Goal: Task Accomplishment & Management: Complete application form

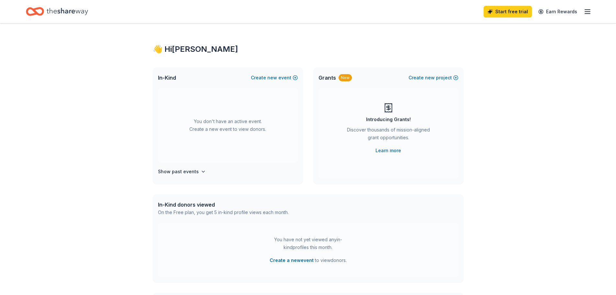
click at [587, 11] on icon "button" at bounding box center [587, 12] width 8 height 8
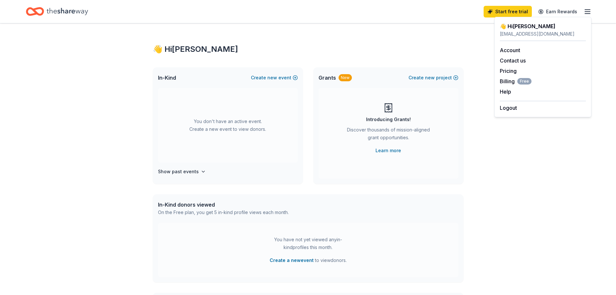
click at [399, 47] on div "👋 Hi [PERSON_NAME]" at bounding box center [308, 49] width 311 height 10
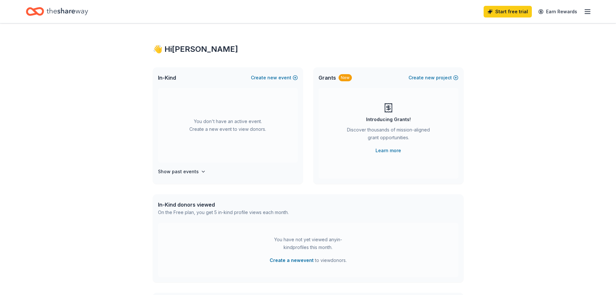
click at [220, 104] on div "You don't have an active event. Create a new event to view donors." at bounding box center [228, 125] width 140 height 74
click at [279, 77] on button "Create new event" at bounding box center [274, 78] width 47 height 8
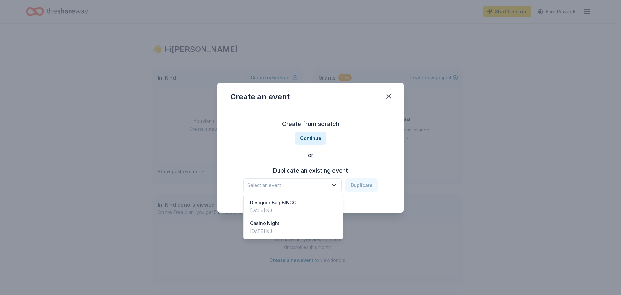
click at [299, 187] on span "Select an event" at bounding box center [287, 185] width 81 height 8
click at [297, 210] on div "Designer Bag BINGO Nov 16, 2024 · NJ" at bounding box center [293, 206] width 96 height 21
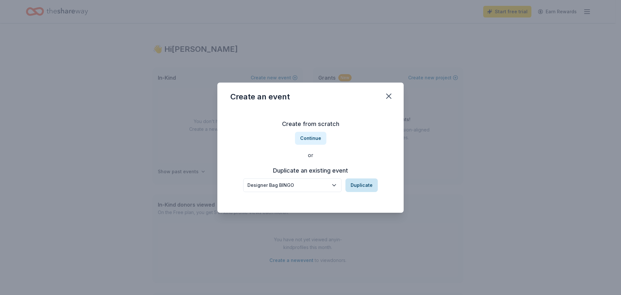
click at [365, 185] on button "Duplicate" at bounding box center [361, 185] width 32 height 14
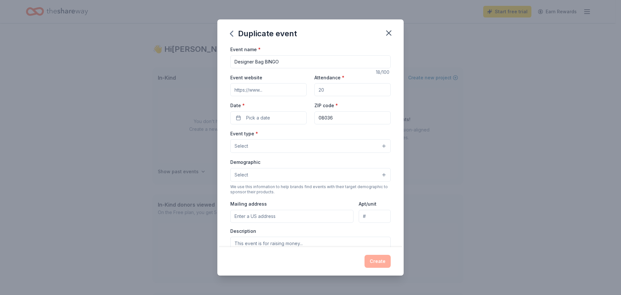
click at [273, 91] on input "Event website" at bounding box center [268, 89] width 76 height 13
click at [349, 91] on input "Attendance *" at bounding box center [352, 89] width 76 height 13
type input "200"
click at [237, 124] on button "Pick a date" at bounding box center [268, 117] width 76 height 13
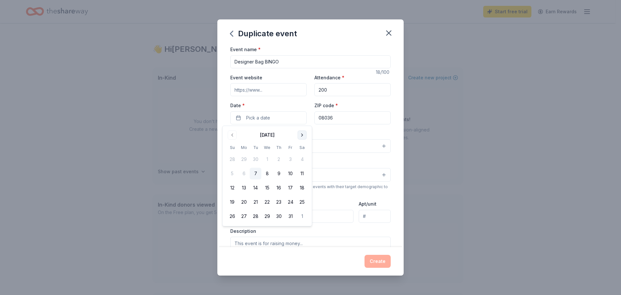
click at [301, 136] on button "Go to next month" at bounding box center [302, 134] width 9 height 9
click at [302, 190] on button "15" at bounding box center [302, 188] width 12 height 12
click at [364, 129] on div "Event type * Select" at bounding box center [310, 141] width 160 height 24
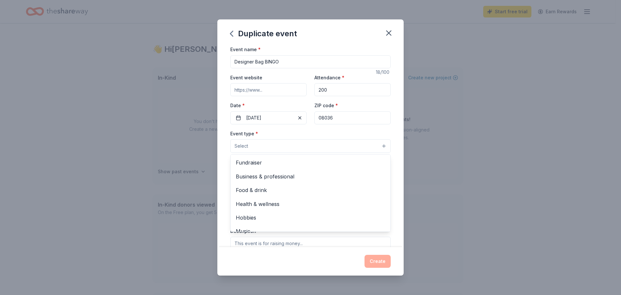
click at [252, 149] on button "Select" at bounding box center [310, 146] width 160 height 14
click at [260, 165] on span "Fundraiser" at bounding box center [310, 162] width 149 height 8
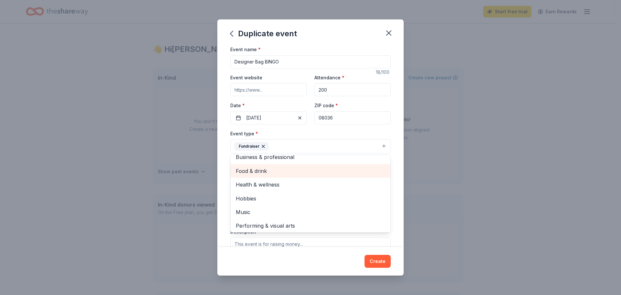
scroll to position [8, 0]
click at [372, 135] on div "Event type * Fundraiser Business & professional Food & drink Health & wellness …" at bounding box center [310, 141] width 160 height 24
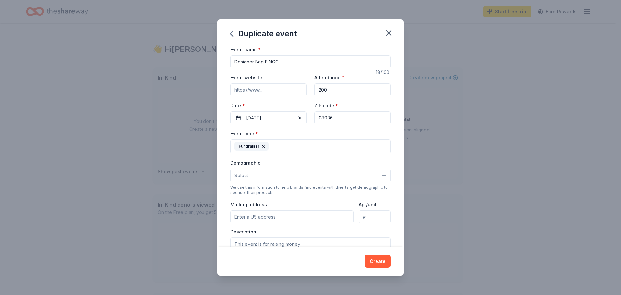
click at [281, 177] on button "Select" at bounding box center [310, 176] width 160 height 14
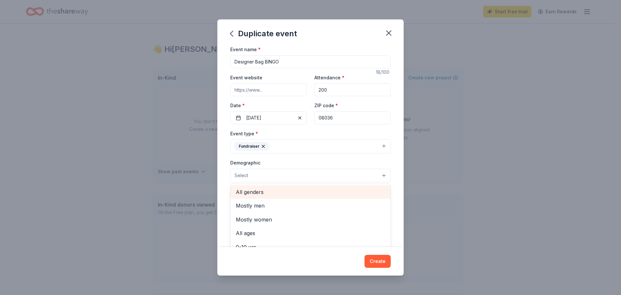
click at [271, 194] on span "All genders" at bounding box center [310, 192] width 149 height 8
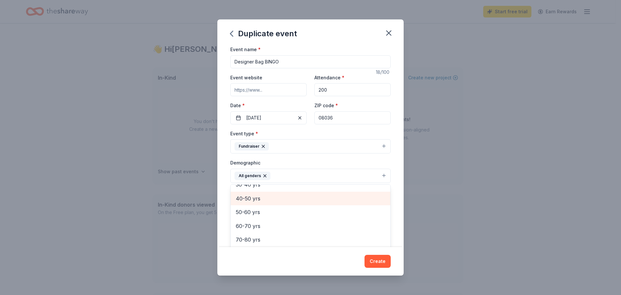
scroll to position [0, 0]
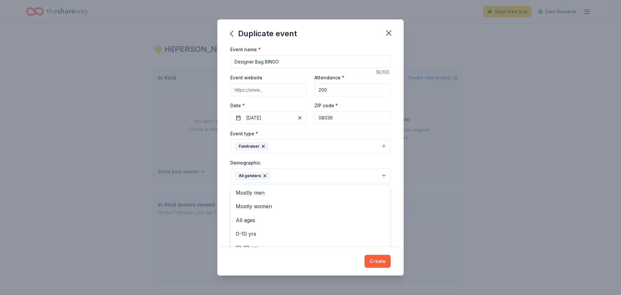
click at [390, 185] on div "Event name * Designer Bag BINGO 18 /100 Event website Attendance * 200 Date * 1…" at bounding box center [310, 146] width 186 height 202
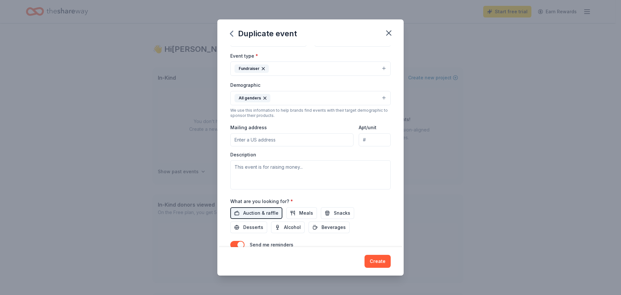
scroll to position [97, 0]
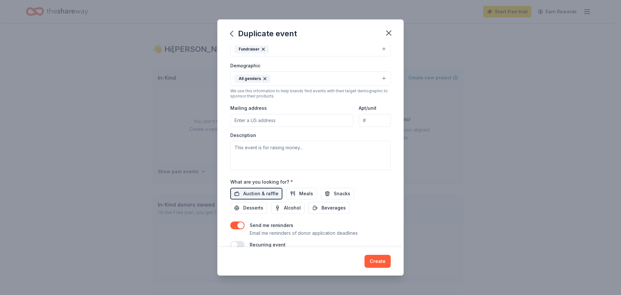
click at [331, 77] on button "All genders" at bounding box center [310, 78] width 160 height 14
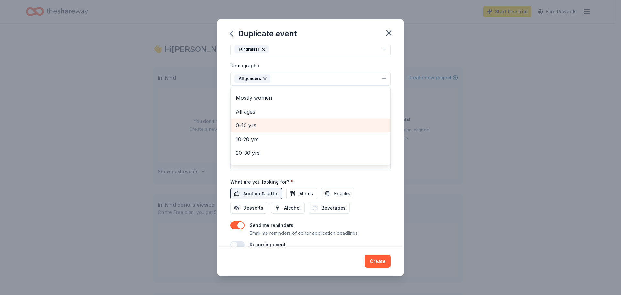
scroll to position [0, 0]
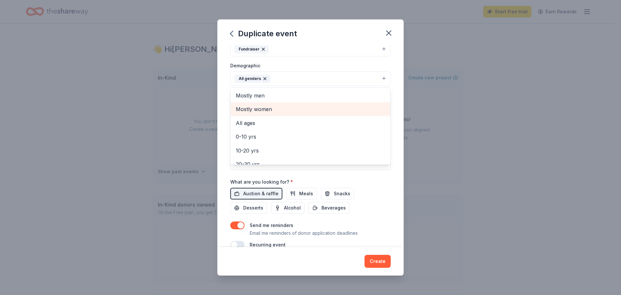
click at [303, 108] on span "Mostly women" at bounding box center [310, 109] width 149 height 8
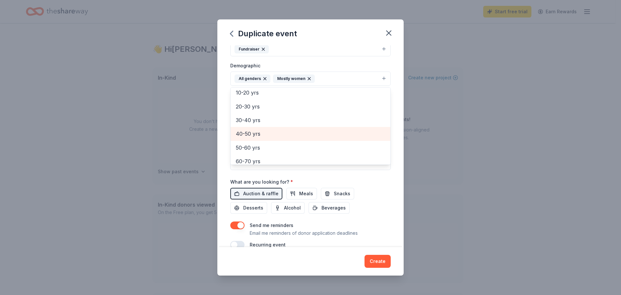
scroll to position [76, 0]
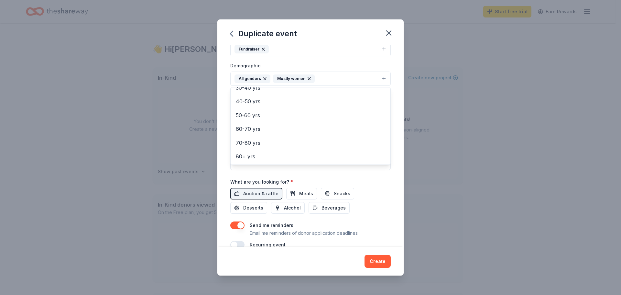
click at [377, 194] on div "Event name * Designer Bag BINGO 18 /100 Event website Attendance * 200 Date * 1…" at bounding box center [310, 98] width 160 height 300
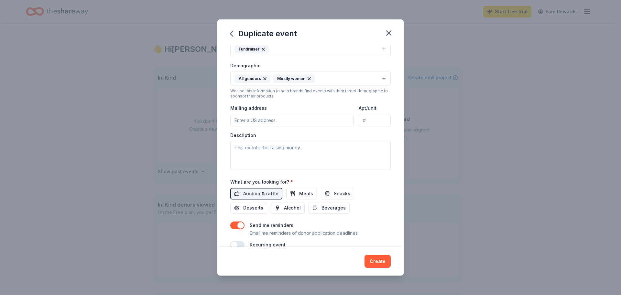
click at [268, 120] on input "Mailing address" at bounding box center [291, 120] width 123 height 13
click at [303, 123] on input "98 Washington Street, Mount Holly, NJ, 08060" at bounding box center [291, 120] width 123 height 13
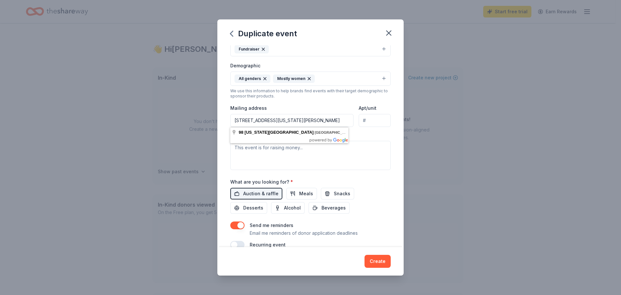
drag, startPoint x: 284, startPoint y: 120, endPoint x: 385, endPoint y: 119, distance: 101.3
click at [385, 119] on div "Event name * Designer Bag BINGO 18 /100 Event website Attendance * 200 Date * 1…" at bounding box center [310, 146] width 186 height 202
type input "98 Washington Street, Hainesport, NJ 08036"
click at [383, 119] on input "Apt/unit" at bounding box center [375, 120] width 32 height 13
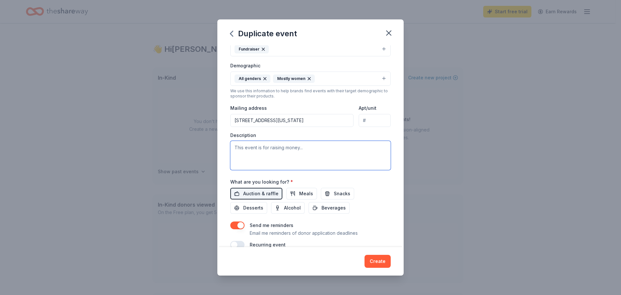
click at [318, 145] on textarea at bounding box center [310, 155] width 160 height 29
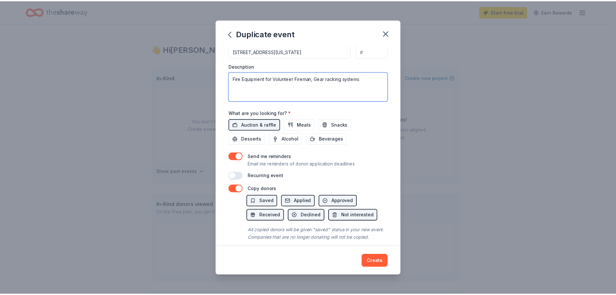
scroll to position [180, 0]
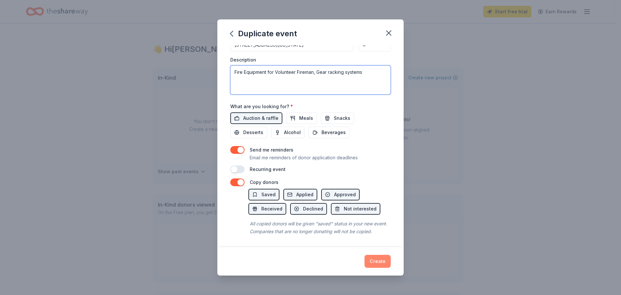
type textarea "Fire Equipment for Volunteer Fireman, Gear racking systems"
click at [385, 259] on button "Create" at bounding box center [378, 261] width 26 height 13
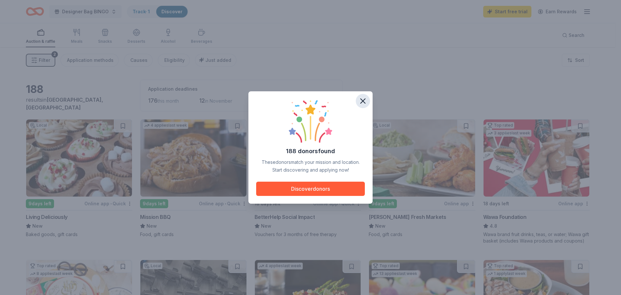
click at [362, 104] on icon "button" at bounding box center [362, 100] width 9 height 9
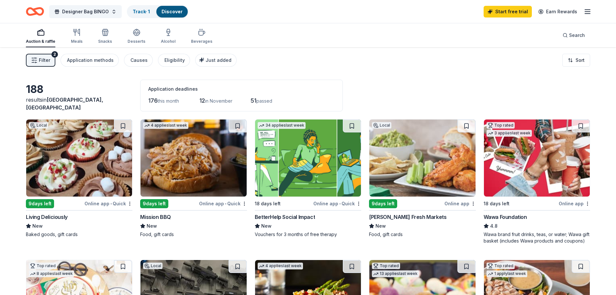
click at [173, 174] on img at bounding box center [193, 157] width 106 height 77
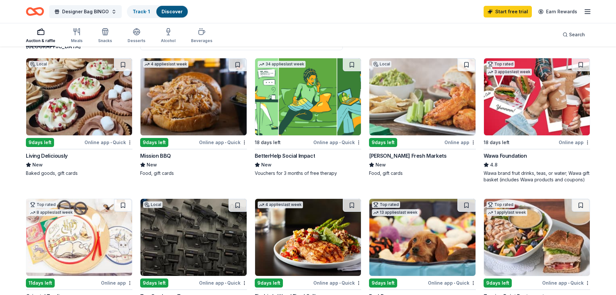
scroll to position [65, 0]
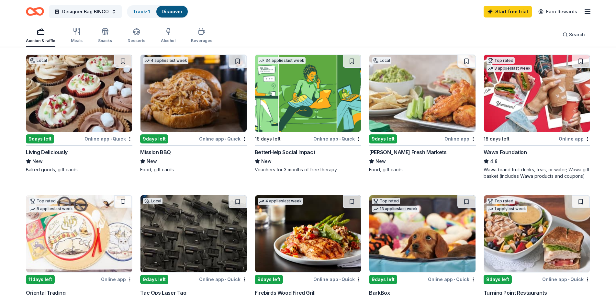
click at [515, 103] on img at bounding box center [537, 93] width 106 height 77
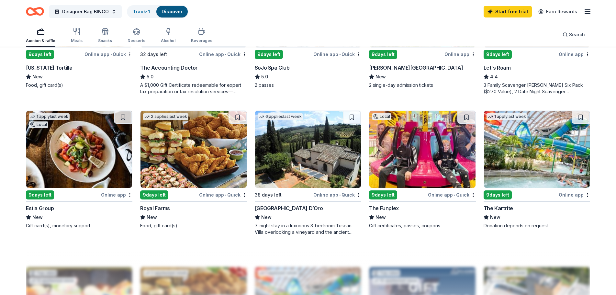
scroll to position [453, 0]
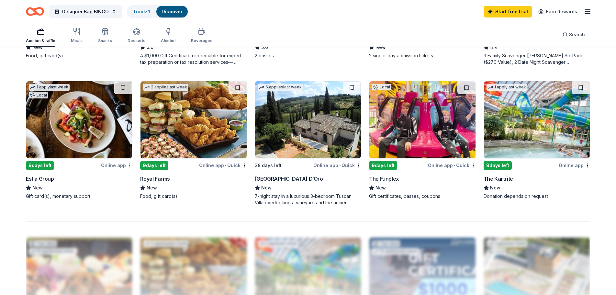
click at [420, 131] on img at bounding box center [422, 119] width 106 height 77
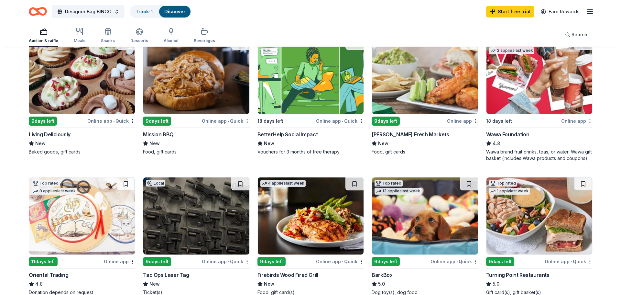
scroll to position [0, 0]
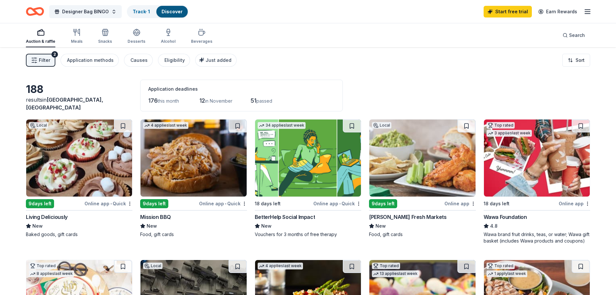
drag, startPoint x: 147, startPoint y: 101, endPoint x: 291, endPoint y: 100, distance: 144.6
click at [284, 100] on div "Application deadlines 176 this month 12 in November 51 passed" at bounding box center [241, 96] width 203 height 32
click at [291, 100] on div "176 this month 12 in November 51 passed" at bounding box center [241, 100] width 186 height 10
click at [36, 64] on button "Filter 2" at bounding box center [40, 60] width 29 height 13
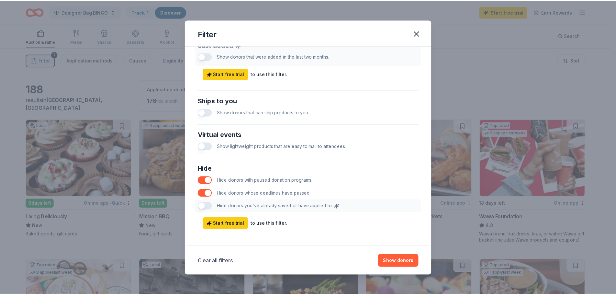
scroll to position [269, 0]
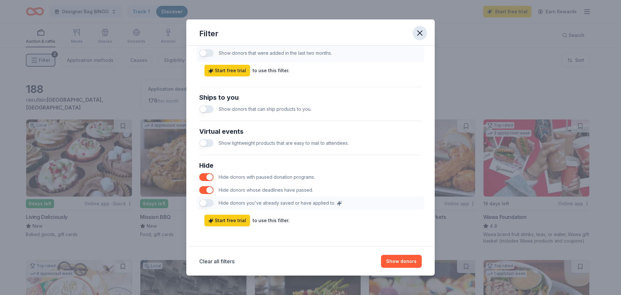
click at [420, 32] on icon "button" at bounding box center [419, 32] width 9 height 9
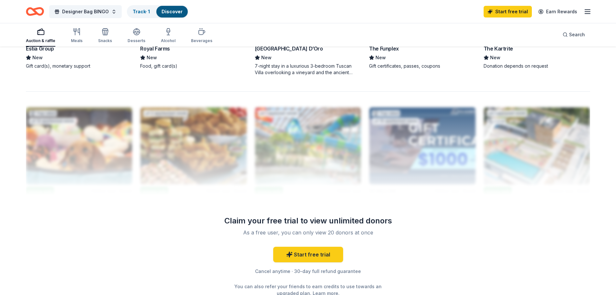
scroll to position [615, 0]
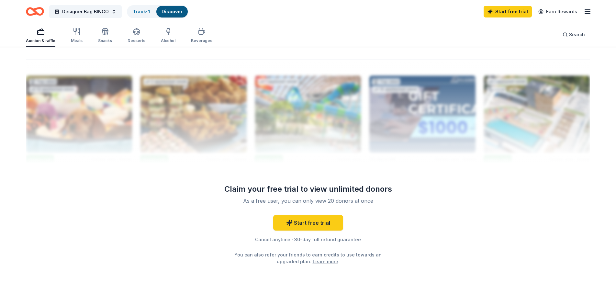
drag, startPoint x: 258, startPoint y: 186, endPoint x: 407, endPoint y: 187, distance: 149.1
click at [398, 209] on div "Claim your free trial to view unlimited donors As a free user, you can only vie…" at bounding box center [308, 224] width 186 height 81
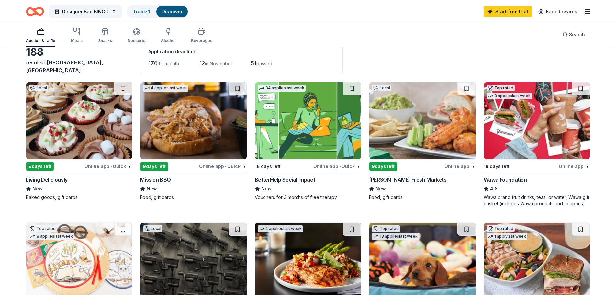
scroll to position [0, 0]
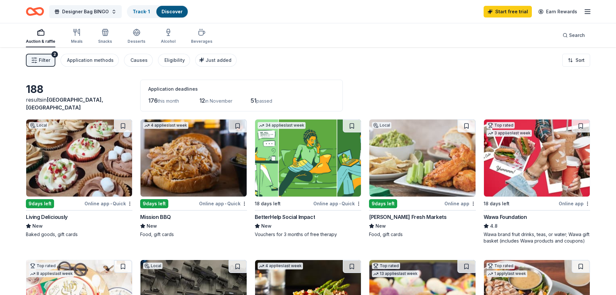
click at [86, 35] on div "Auction & raffle Meals Snacks Desserts Alcohol Beverages" at bounding box center [119, 36] width 186 height 21
click at [84, 35] on div "Auction & raffle Meals Snacks Desserts Alcohol Beverages" at bounding box center [119, 36] width 186 height 21
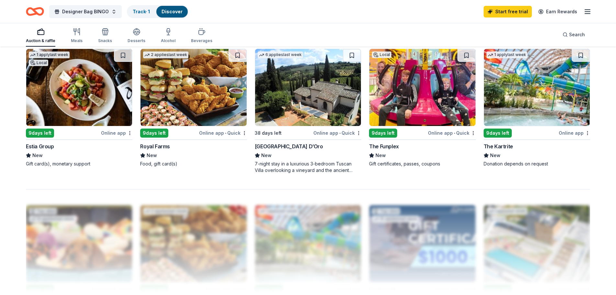
scroll to position [615, 0]
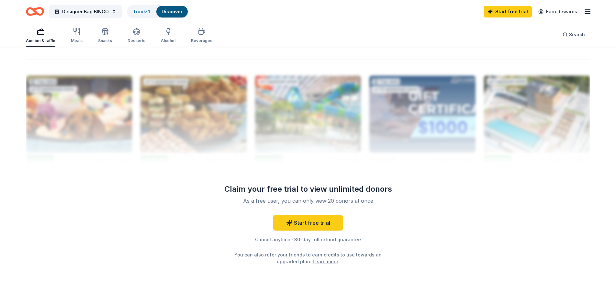
drag, startPoint x: 254, startPoint y: 202, endPoint x: 367, endPoint y: 203, distance: 113.6
click at [367, 203] on div "As a free user, you can only view 20 donors at once" at bounding box center [308, 201] width 171 height 8
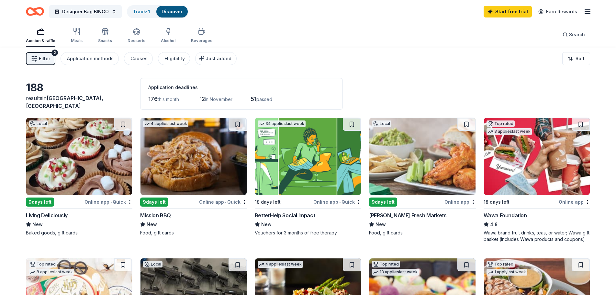
scroll to position [0, 0]
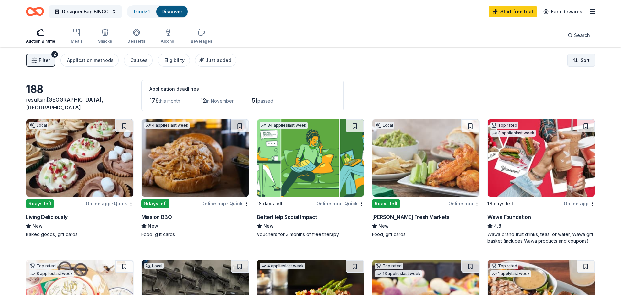
click at [568, 59] on html "98 Washington Street Hainesport , NJ 08036 , USA Designer Bag BINGO Track · 1 D…" at bounding box center [310, 147] width 621 height 295
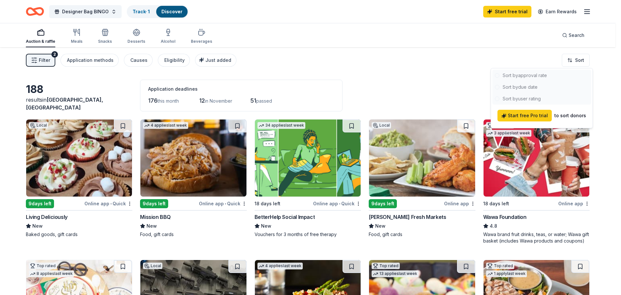
click at [360, 110] on html "98 Washington Street Hainesport , NJ 08036 , USA Designer Bag BINGO Track · 1 D…" at bounding box center [310, 147] width 621 height 295
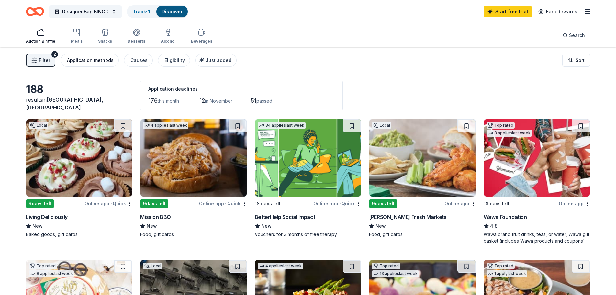
click at [84, 62] on div "Application methods" at bounding box center [90, 60] width 47 height 8
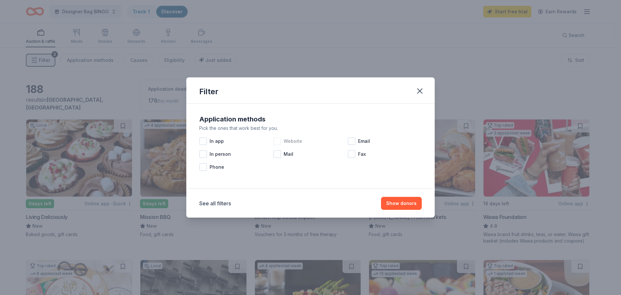
click at [292, 143] on span "Website" at bounding box center [293, 141] width 18 height 8
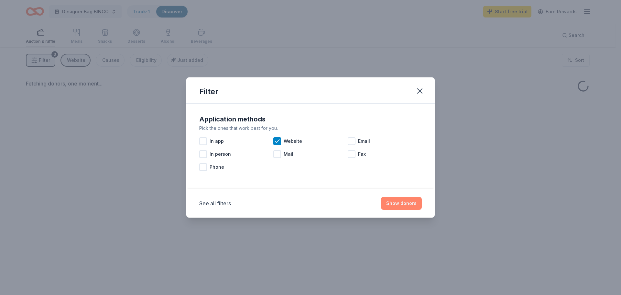
click at [410, 203] on button "Show donors" at bounding box center [401, 203] width 41 height 13
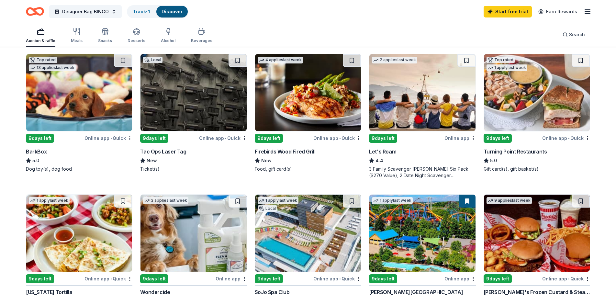
scroll to position [194, 0]
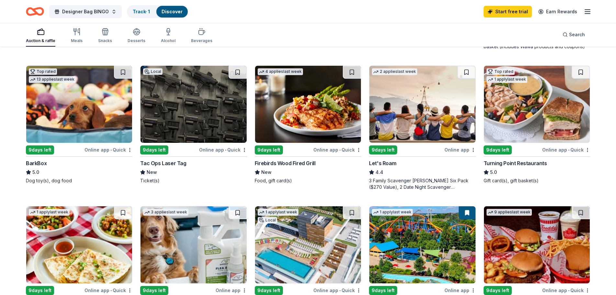
click at [71, 135] on img at bounding box center [79, 104] width 106 height 77
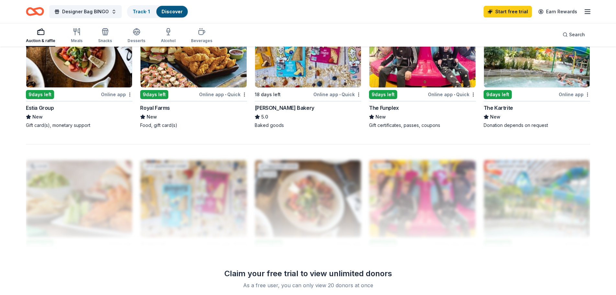
scroll to position [615, 0]
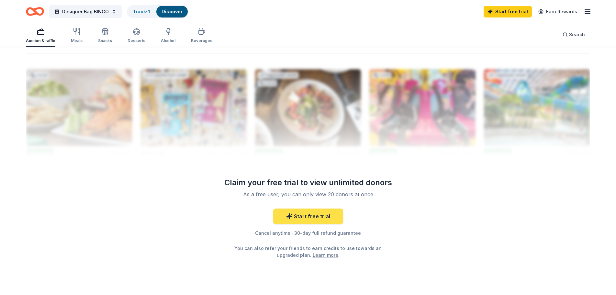
click at [309, 219] on link "Start free trial" at bounding box center [308, 216] width 70 height 16
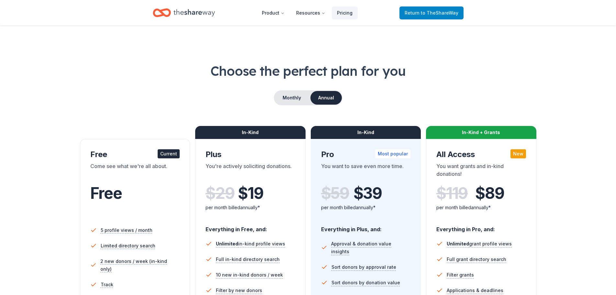
click at [435, 12] on span "to TheShareWay" at bounding box center [440, 12] width 38 height 5
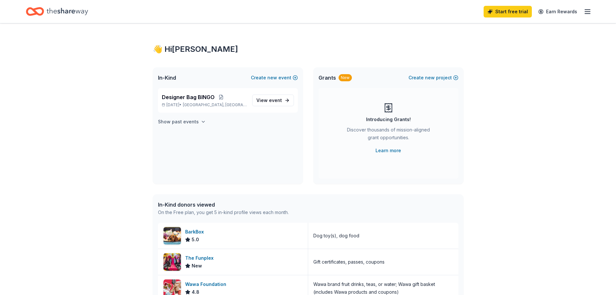
click at [186, 122] on h4 "Show past events" at bounding box center [178, 122] width 41 height 8
click at [270, 139] on span "event" at bounding box center [275, 139] width 13 height 5
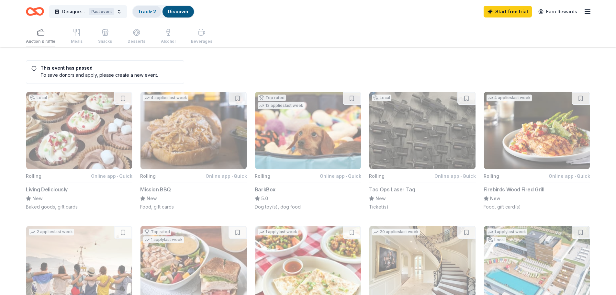
click at [153, 10] on link "Track · 2" at bounding box center [147, 11] width 18 height 5
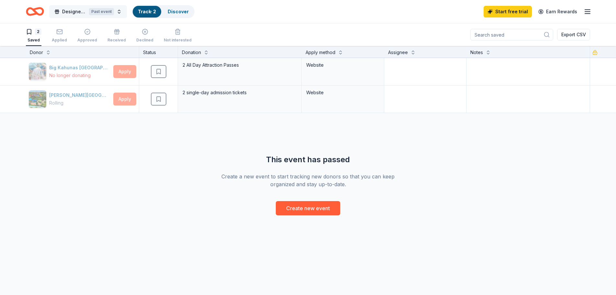
click at [104, 9] on div "Past event" at bounding box center [101, 11] width 25 height 7
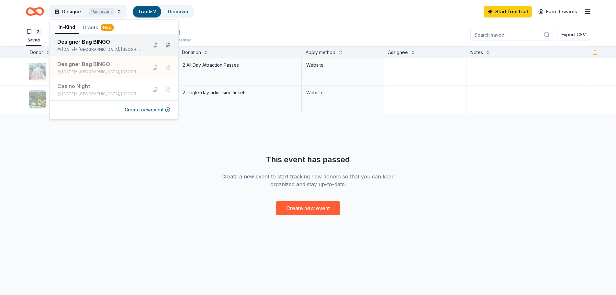
click at [95, 50] on span "Hainesport, NJ" at bounding box center [110, 49] width 63 height 5
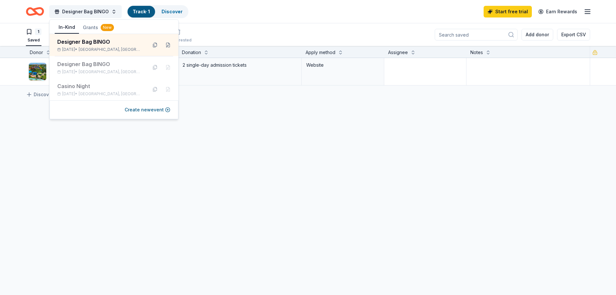
click at [296, 120] on div "Dorney Park & Wildwater Kingdom Due in 9 days Apply Saved 2 single-day admissio…" at bounding box center [308, 132] width 616 height 149
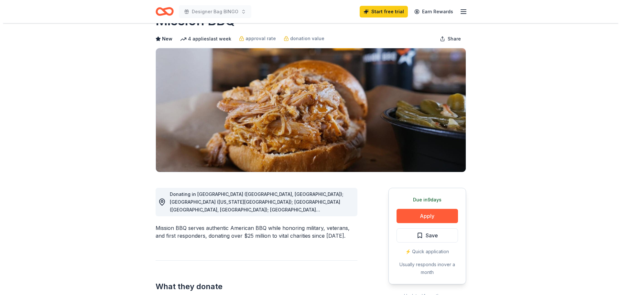
scroll to position [97, 0]
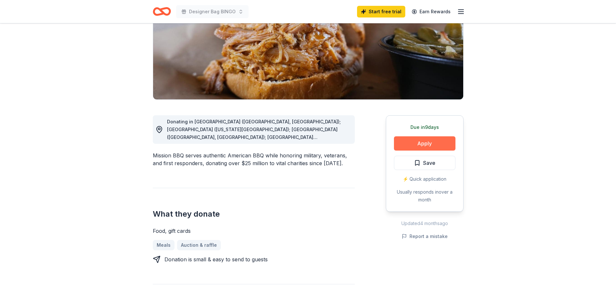
click at [426, 145] on button "Apply" at bounding box center [424, 143] width 61 height 14
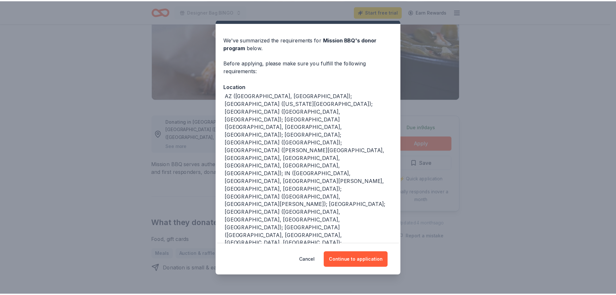
scroll to position [24, 0]
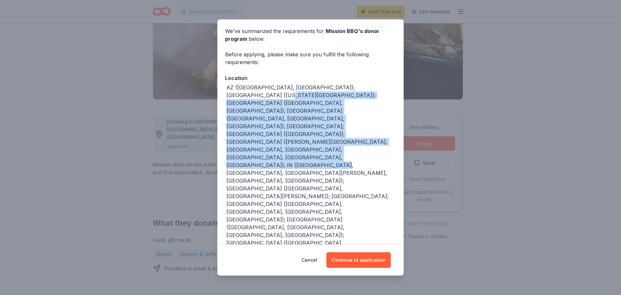
drag, startPoint x: 246, startPoint y: 97, endPoint x: 384, endPoint y: 134, distance: 143.4
click at [384, 134] on div "AZ (Paradise Valley, Surprise); CO (Colorado Springs); CT (Orange, Southington)…" at bounding box center [311, 234] width 170 height 303
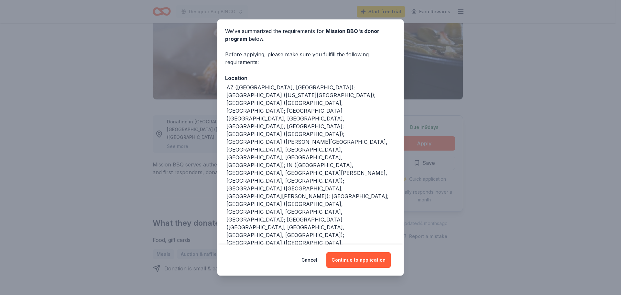
click at [333, 156] on div "AZ (Paradise Valley, Surprise); CO (Colorado Springs); CT (Orange, Southington)…" at bounding box center [311, 234] width 170 height 303
click at [360, 260] on button "Continue to application" at bounding box center [358, 260] width 64 height 16
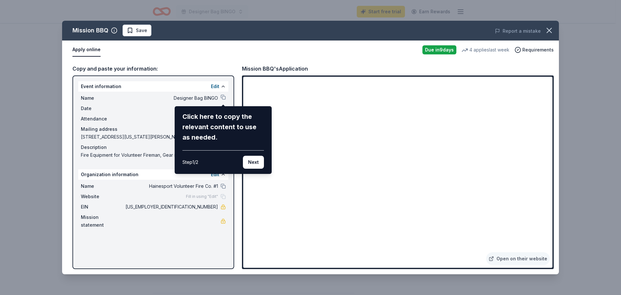
click at [224, 96] on div "Mission BBQ Save Report a mistake Apply online Due in 9 days 4 applies last wee…" at bounding box center [310, 147] width 497 height 253
click at [252, 165] on button "Next" at bounding box center [253, 162] width 21 height 13
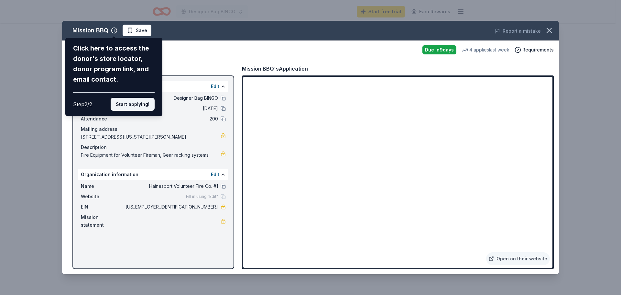
click at [135, 108] on button "Start applying!" at bounding box center [133, 104] width 44 height 13
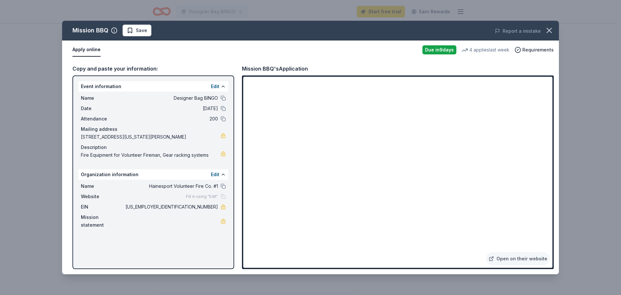
drag, startPoint x: 550, startPoint y: 97, endPoint x: 551, endPoint y: 122, distance: 24.9
click at [551, 121] on div "Mission BBQ Save Report a mistake Apply online Due in 9 days 4 applies last wee…" at bounding box center [310, 147] width 497 height 253
click at [550, 122] on div "Mission BBQ Save Report a mistake Apply online Due in 9 days 4 applies last wee…" at bounding box center [310, 147] width 497 height 253
click at [224, 98] on div "Mission BBQ Save Report a mistake Apply online Due in 9 days 4 applies last wee…" at bounding box center [310, 147] width 497 height 253
click at [223, 111] on div "Mission BBQ Save Report a mistake Apply online Due in 9 days 4 applies last wee…" at bounding box center [310, 147] width 497 height 253
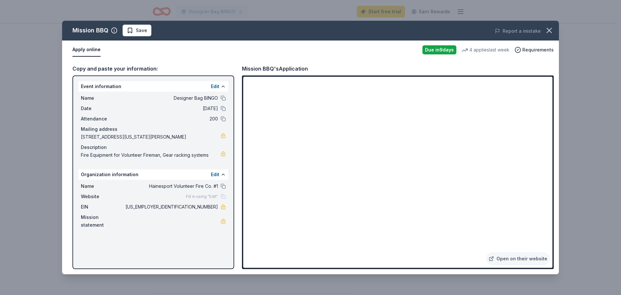
click at [539, 40] on div "Mission BBQ Save Report a mistake Apply online Due in 9 days 4 applies last wee…" at bounding box center [310, 147] width 497 height 253
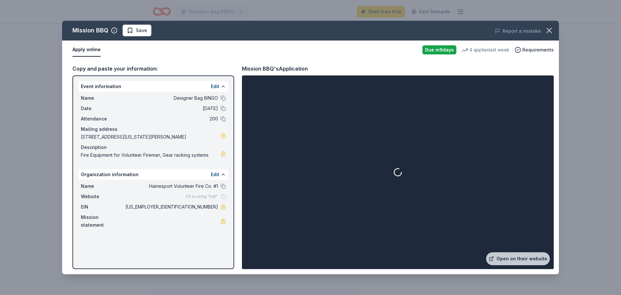
click at [512, 261] on link "Open on their website" at bounding box center [518, 258] width 64 height 13
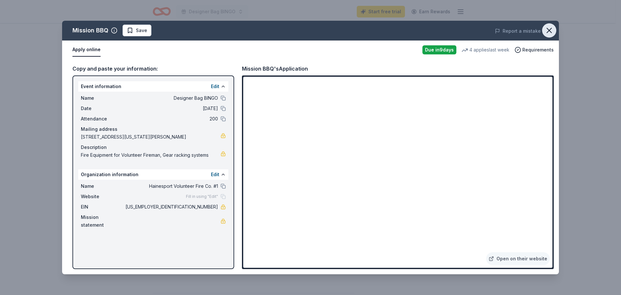
click at [551, 28] on icon "button" at bounding box center [549, 30] width 9 height 9
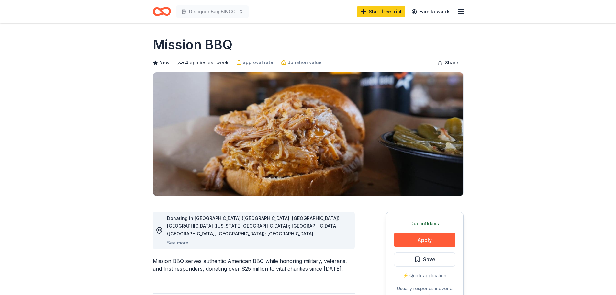
scroll to position [0, 0]
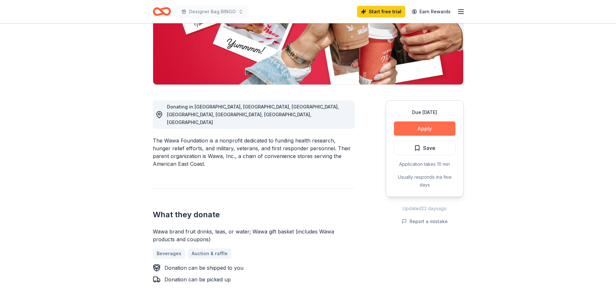
scroll to position [129, 0]
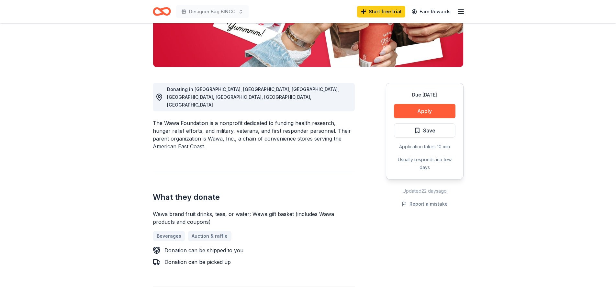
click at [424, 102] on div "Due in 18 days Apply Save Application takes 10 min Usually responds in a few da…" at bounding box center [425, 131] width 78 height 96
click at [415, 115] on button "Apply" at bounding box center [424, 111] width 61 height 14
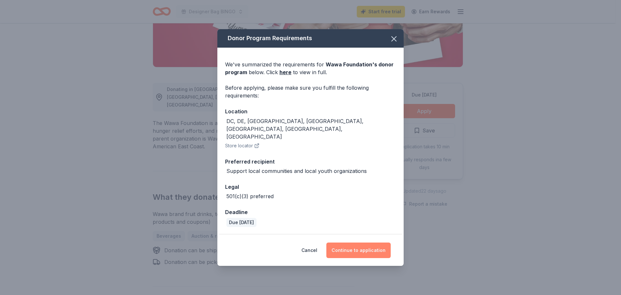
click at [369, 242] on button "Continue to application" at bounding box center [358, 250] width 64 height 16
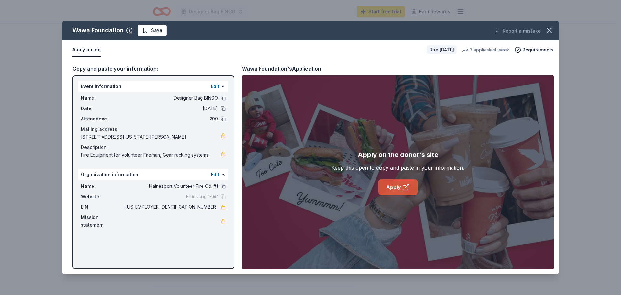
click at [393, 188] on link "Apply" at bounding box center [397, 187] width 39 height 16
click at [550, 24] on button "button" at bounding box center [549, 30] width 14 height 14
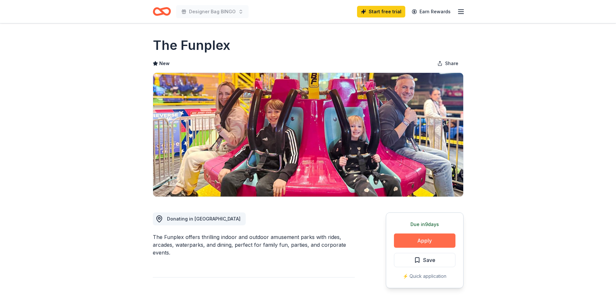
click at [411, 242] on button "Apply" at bounding box center [424, 240] width 61 height 14
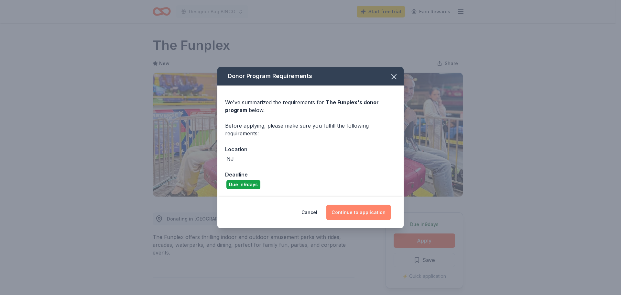
click at [354, 211] on button "Continue to application" at bounding box center [358, 212] width 64 height 16
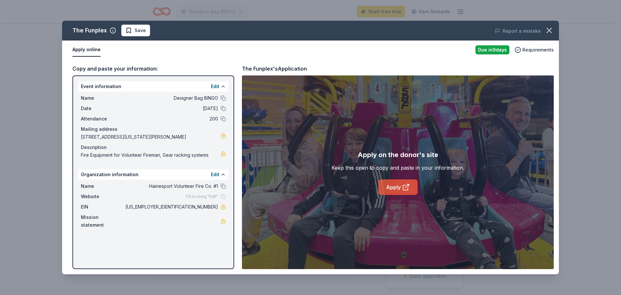
click at [392, 187] on link "Apply" at bounding box center [397, 187] width 39 height 16
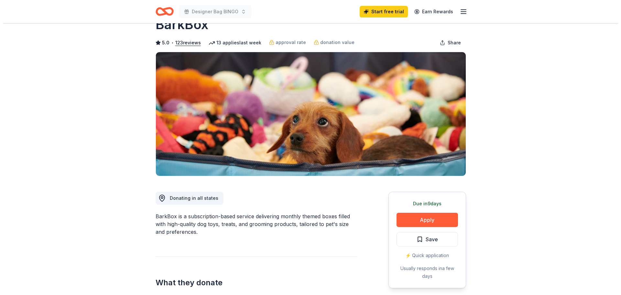
scroll to position [32, 0]
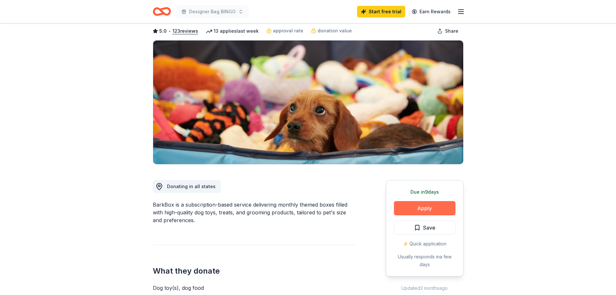
click at [432, 203] on button "Apply" at bounding box center [424, 208] width 61 height 14
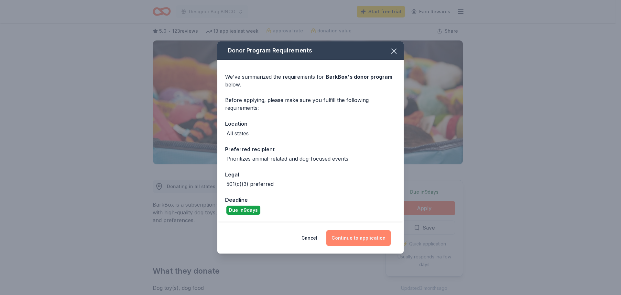
click at [374, 241] on button "Continue to application" at bounding box center [358, 238] width 64 height 16
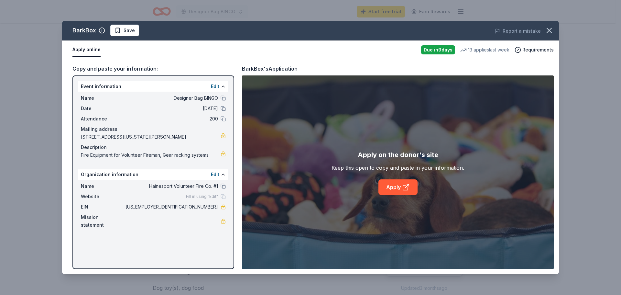
click at [421, 192] on div "Apply on the donor's site Keep this open to copy and paste in your information.…" at bounding box center [398, 171] width 133 height 45
click at [401, 188] on link "Apply" at bounding box center [397, 187] width 39 height 16
